Goal: Check status

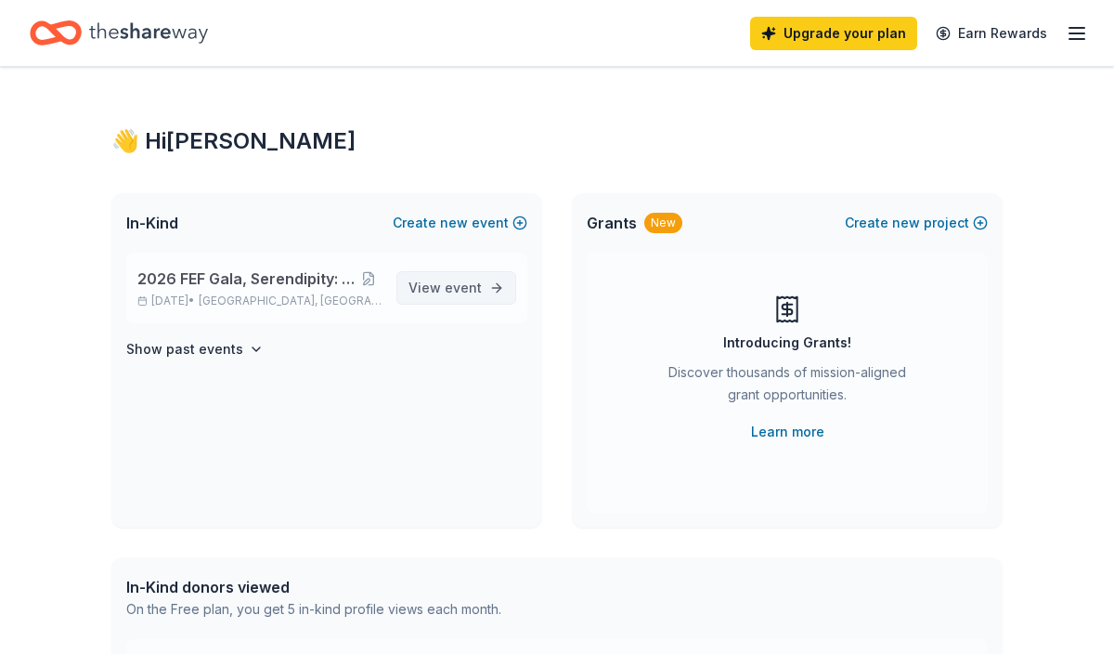
click at [471, 284] on span "event" at bounding box center [463, 287] width 37 height 16
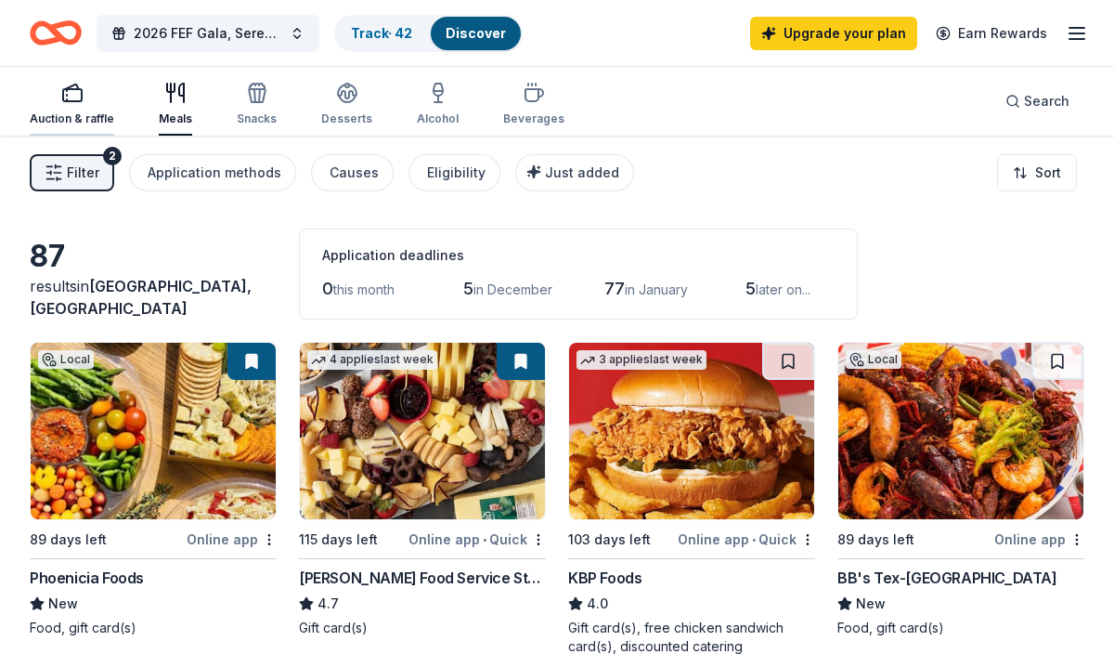
click at [64, 97] on icon "button" at bounding box center [72, 93] width 22 height 22
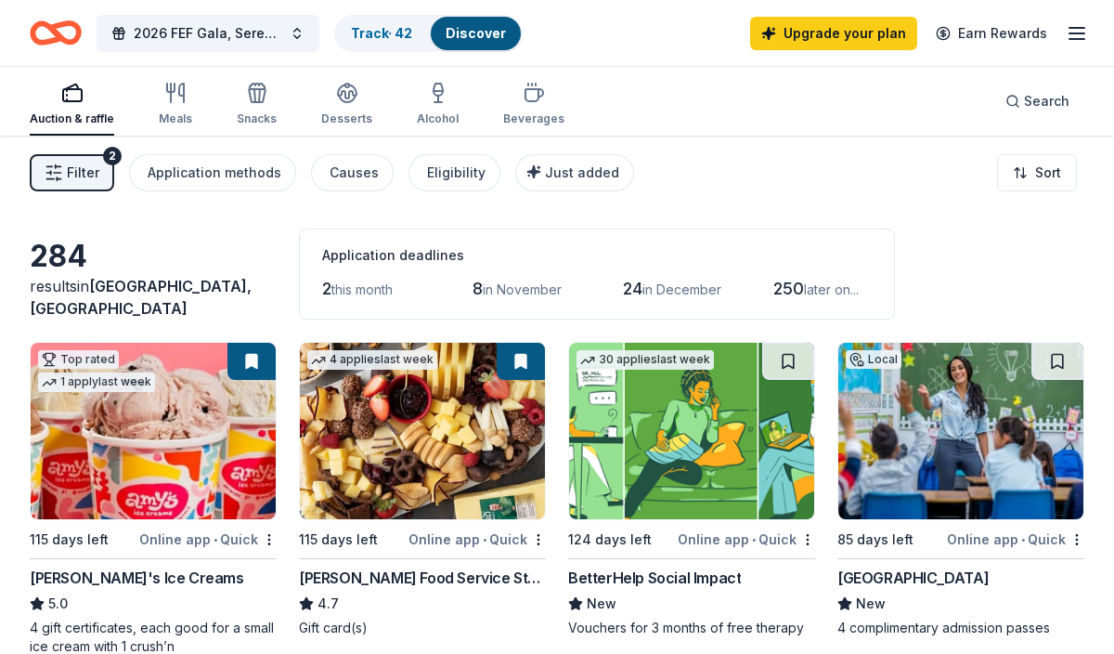
click at [74, 385] on div "1 apply last week" at bounding box center [96, 381] width 117 height 19
click at [384, 39] on link "Track · 42" at bounding box center [381, 33] width 61 height 16
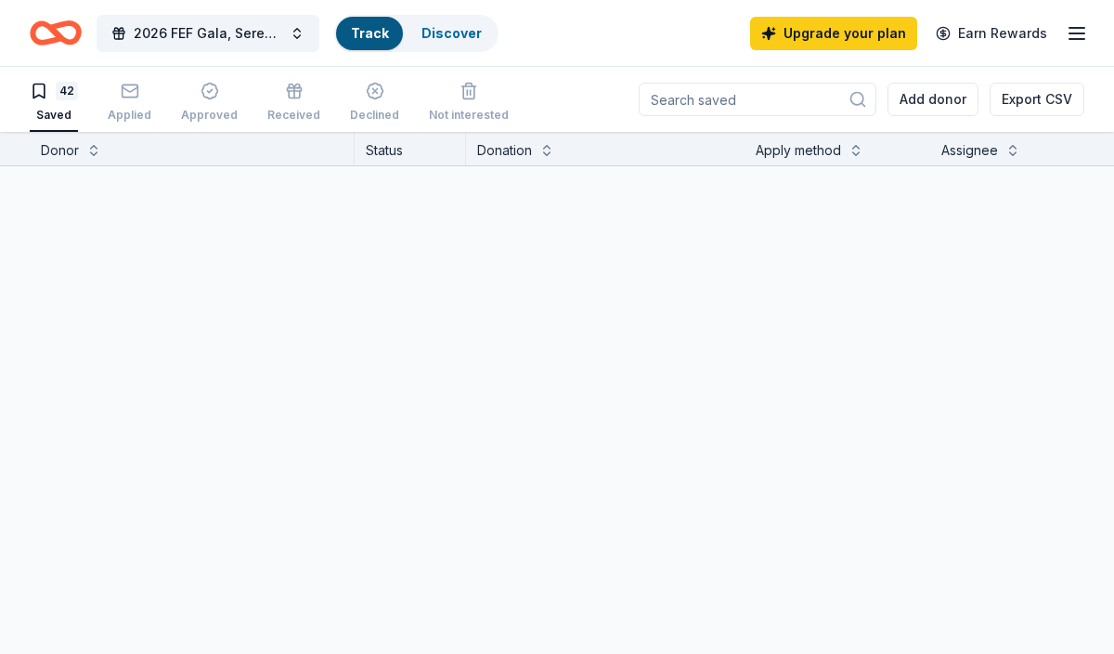
scroll to position [1, 0]
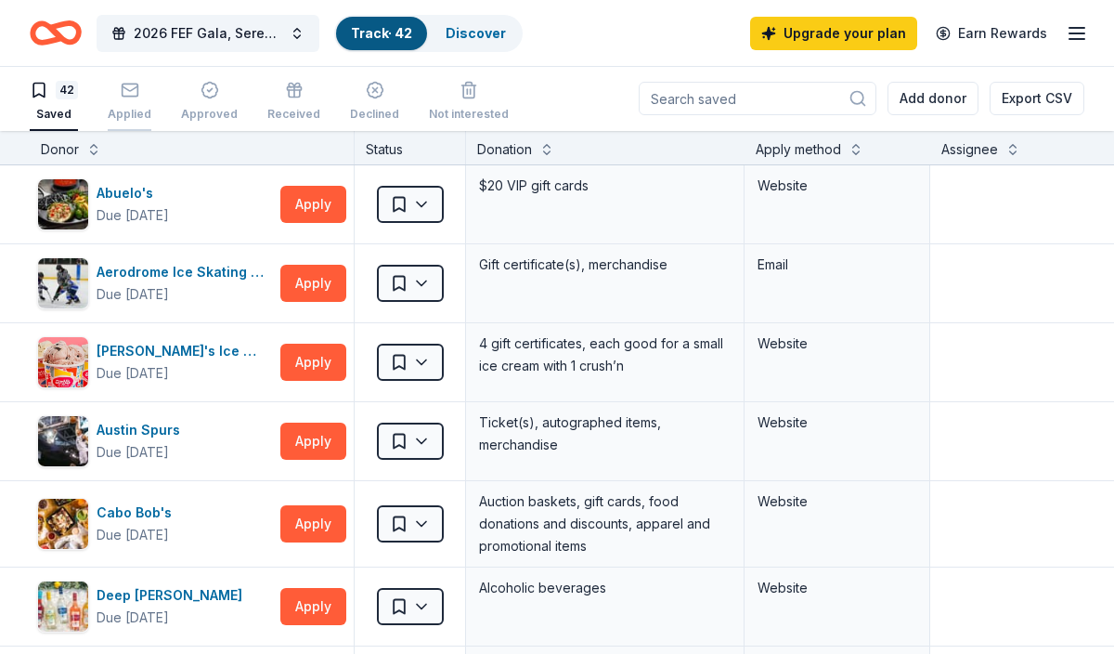
click at [136, 102] on div "Applied" at bounding box center [130, 101] width 44 height 41
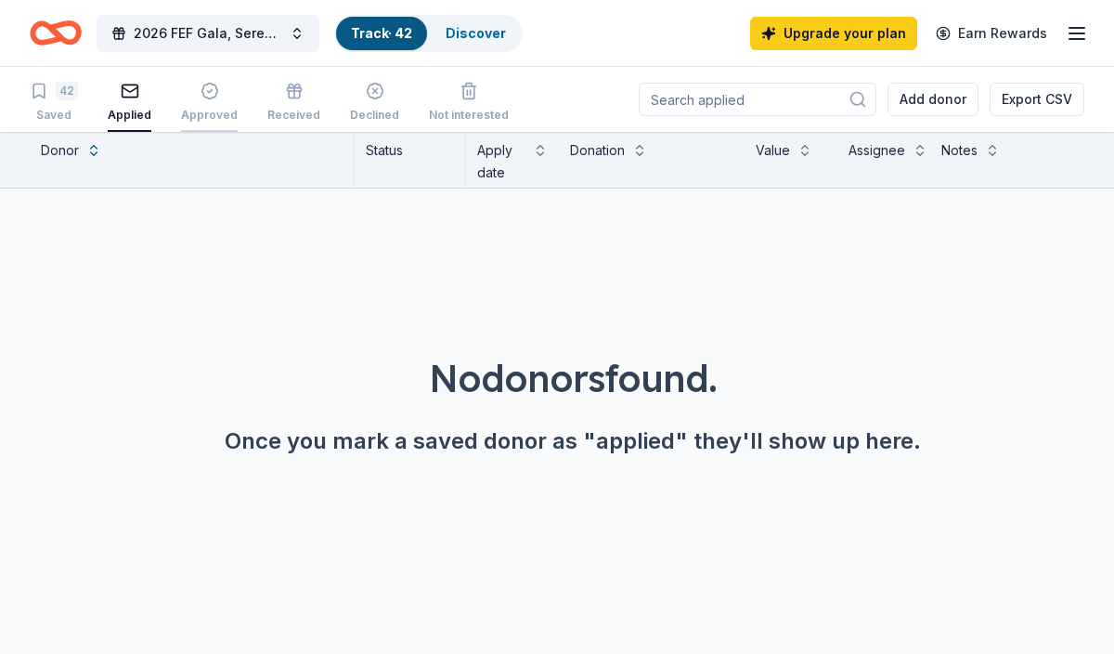
click at [210, 109] on div "Approved" at bounding box center [209, 115] width 57 height 15
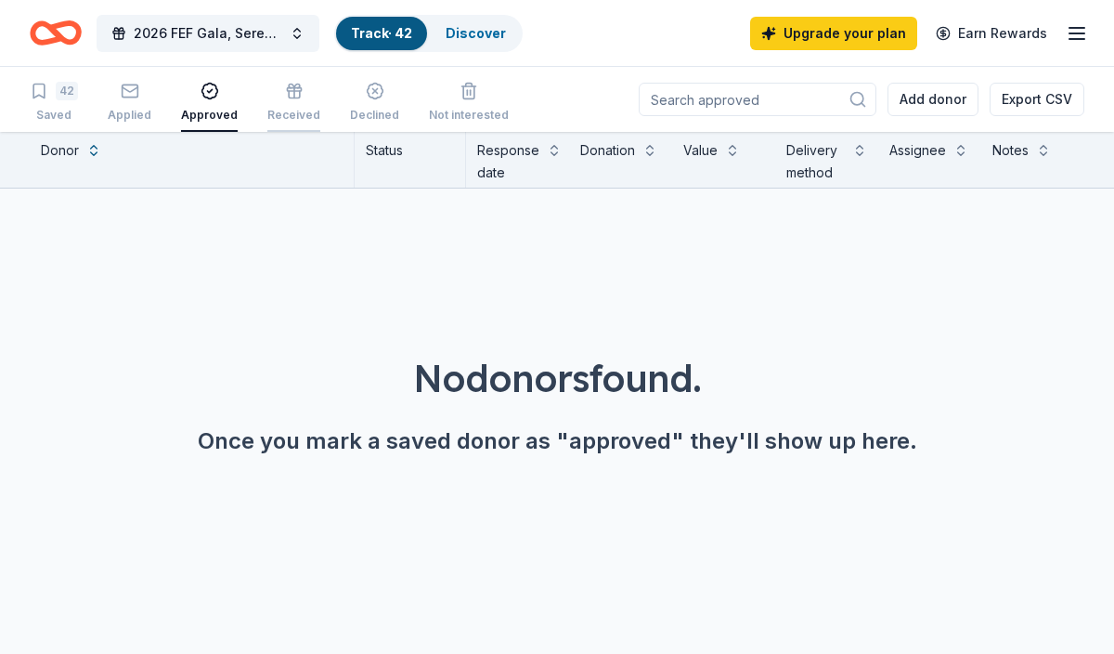
click at [293, 105] on div "Received" at bounding box center [293, 102] width 53 height 41
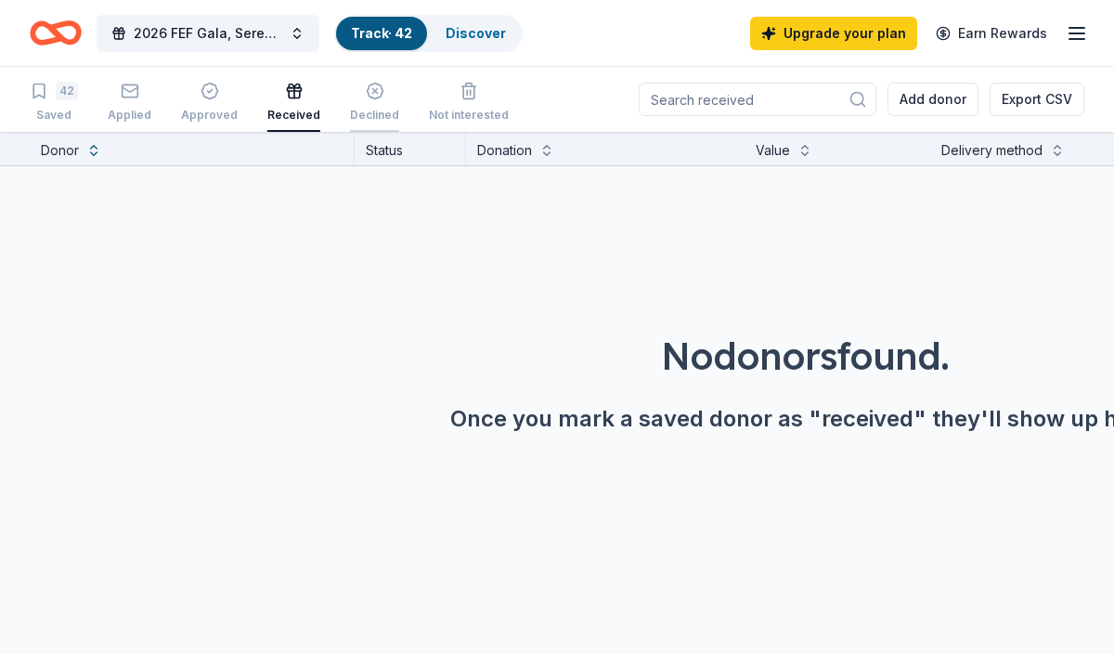
click at [368, 103] on div "Declined" at bounding box center [374, 102] width 49 height 41
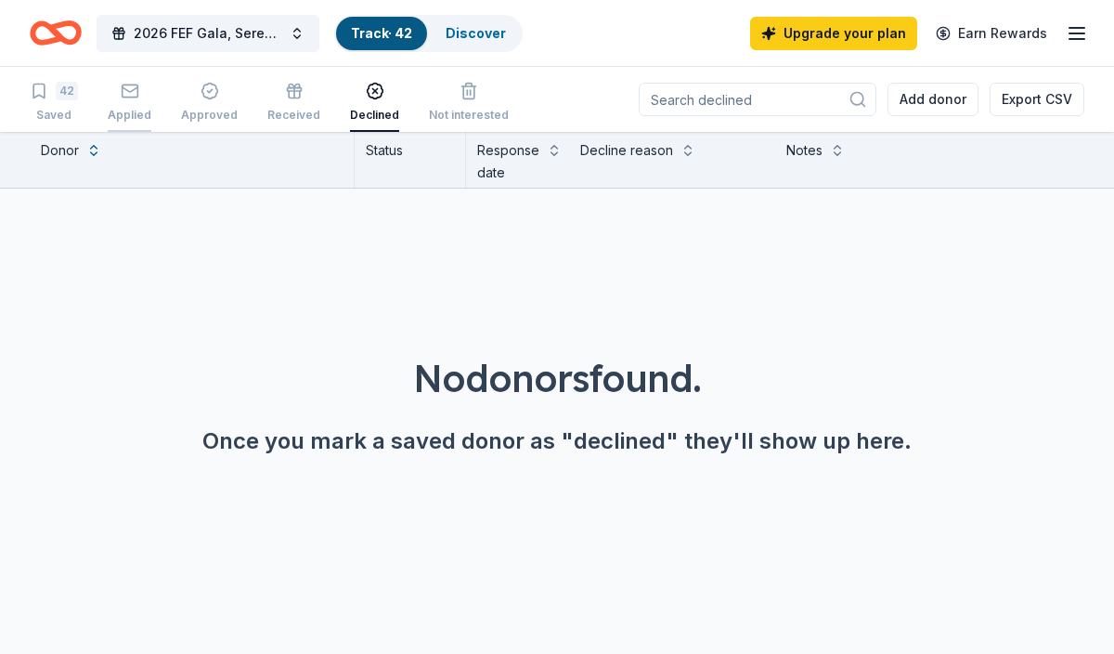
click at [139, 99] on div "button" at bounding box center [130, 91] width 44 height 19
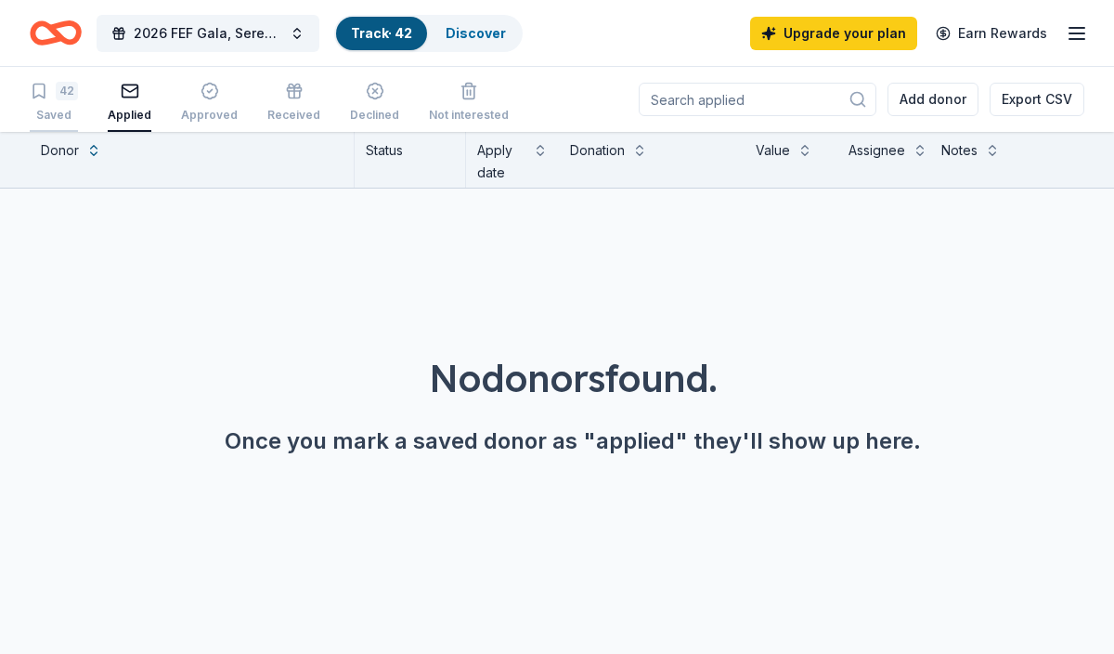
click at [57, 96] on div "42" at bounding box center [67, 91] width 22 height 19
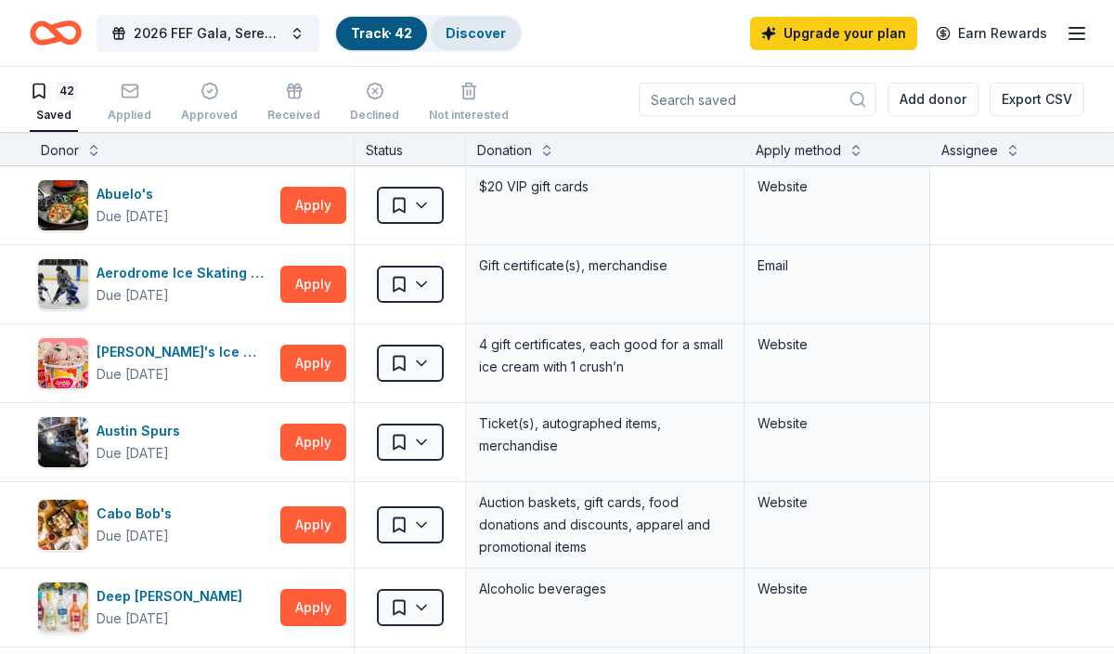
click at [480, 32] on link "Discover" at bounding box center [476, 33] width 60 height 16
